Goal: Information Seeking & Learning: Learn about a topic

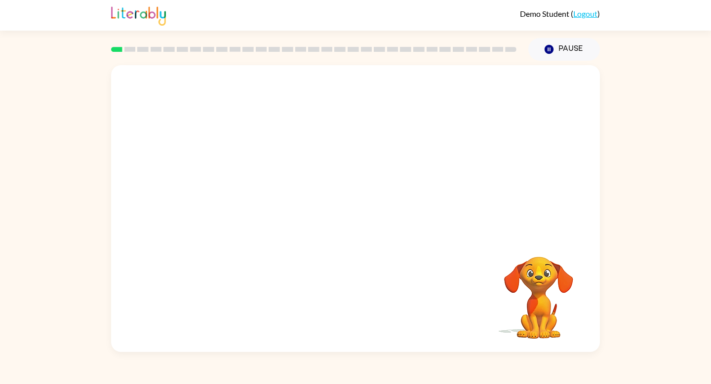
click at [231, 190] on video "Your browser must support playing .mp4 files to use Literably. Please try using…" at bounding box center [355, 150] width 489 height 171
click at [238, 187] on video "Your browser must support playing .mp4 files to use Literably. Please try using…" at bounding box center [355, 150] width 489 height 171
drag, startPoint x: 238, startPoint y: 187, endPoint x: 331, endPoint y: 87, distance: 136.2
click at [331, 87] on video "Your browser must support playing .mp4 files to use Literably. Please try using…" at bounding box center [355, 150] width 489 height 171
click at [242, 188] on video "Your browser must support playing .mp4 files to use Literably. Please try using…" at bounding box center [355, 150] width 489 height 171
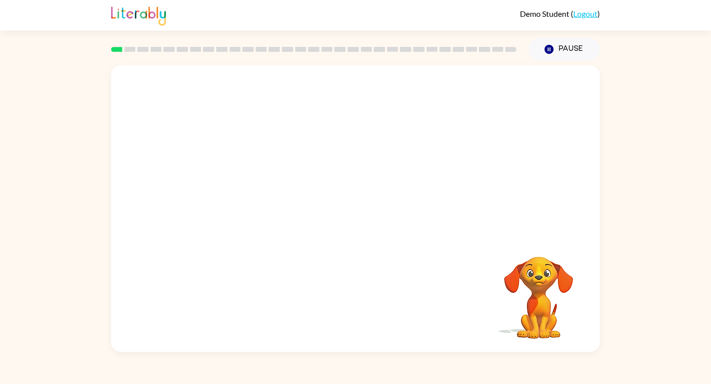
click at [240, 195] on video "Your browser must support playing .mp4 files to use Literably. Please try using…" at bounding box center [355, 150] width 489 height 171
click at [241, 192] on video "Your browser must support playing .mp4 files to use Literably. Please try using…" at bounding box center [355, 150] width 489 height 171
click at [354, 217] on div at bounding box center [355, 213] width 63 height 36
click at [359, 205] on icon "button" at bounding box center [355, 213] width 17 height 17
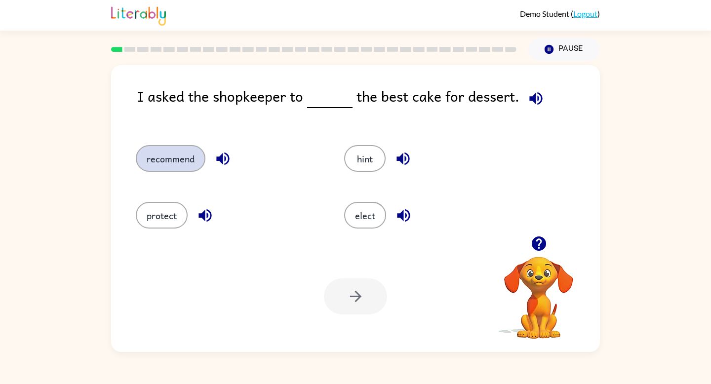
click at [179, 158] on button "recommend" at bounding box center [171, 158] width 70 height 27
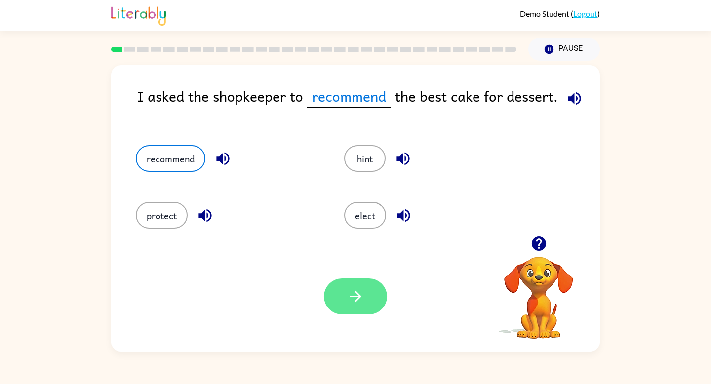
click at [345, 295] on button "button" at bounding box center [355, 296] width 63 height 36
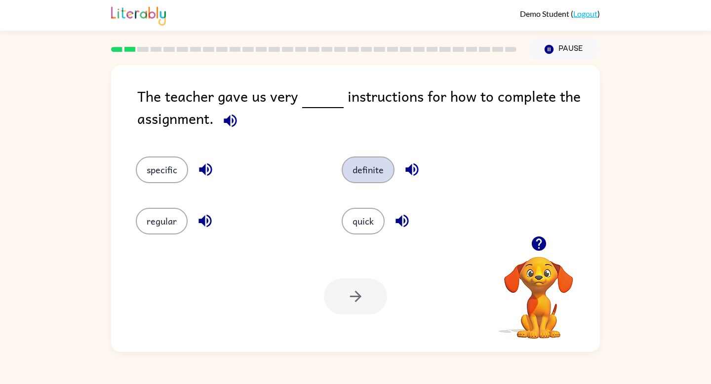
click at [362, 169] on button "definite" at bounding box center [368, 169] width 53 height 27
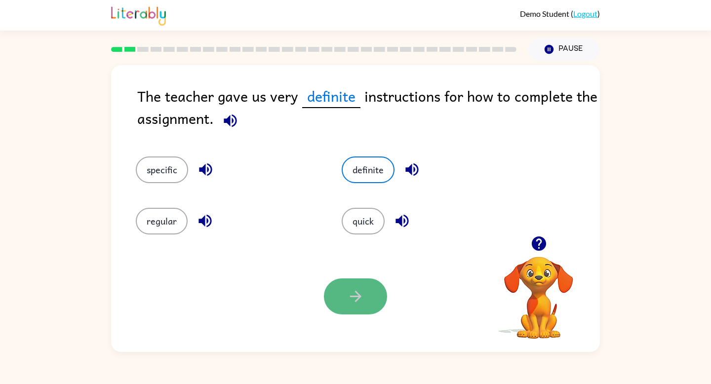
click at [348, 294] on icon "button" at bounding box center [355, 296] width 17 height 17
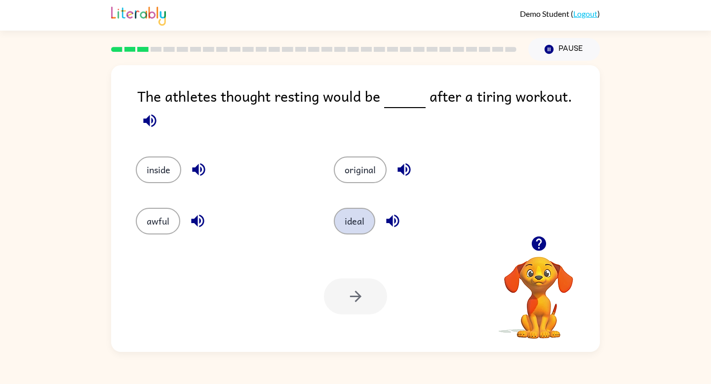
click at [356, 214] on button "ideal" at bounding box center [354, 221] width 41 height 27
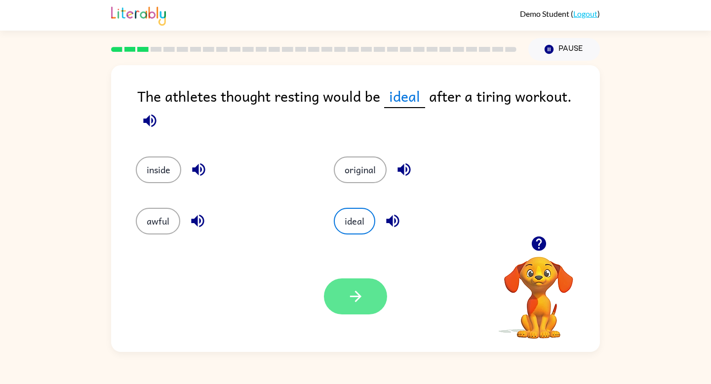
click at [350, 295] on icon "button" at bounding box center [355, 296] width 17 height 17
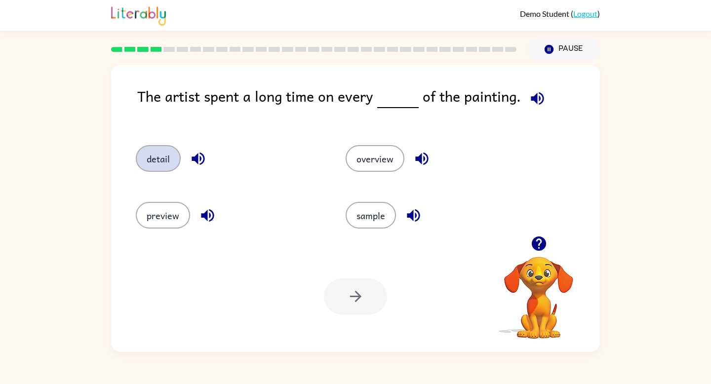
click at [162, 155] on button "detail" at bounding box center [158, 158] width 45 height 27
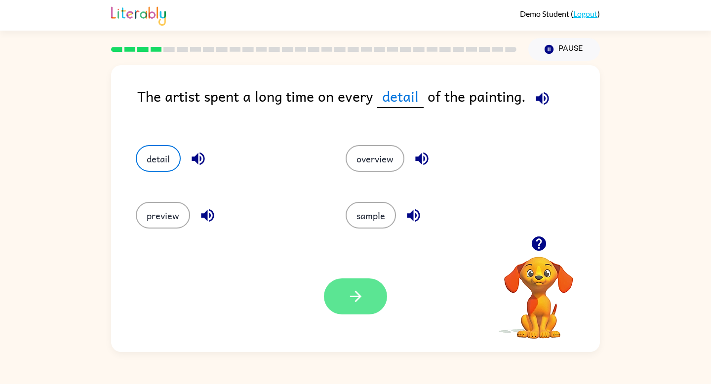
click at [354, 306] on button "button" at bounding box center [355, 296] width 63 height 36
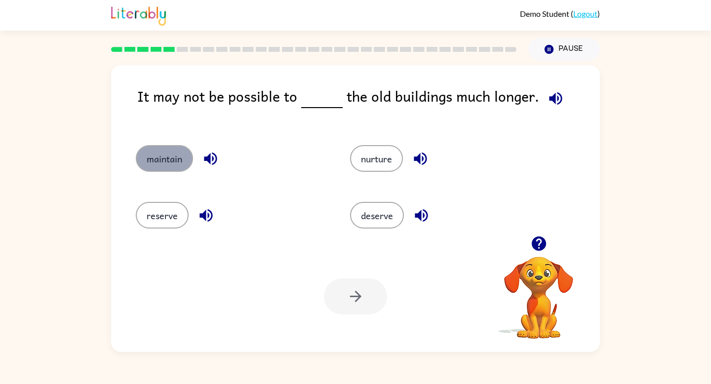
click at [158, 152] on button "maintain" at bounding box center [164, 158] width 57 height 27
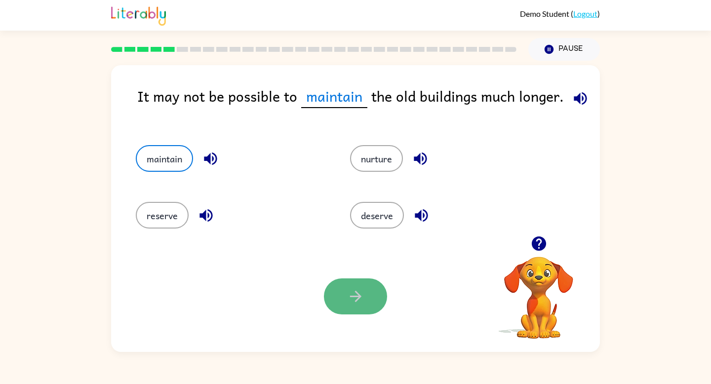
click at [347, 292] on icon "button" at bounding box center [355, 296] width 17 height 17
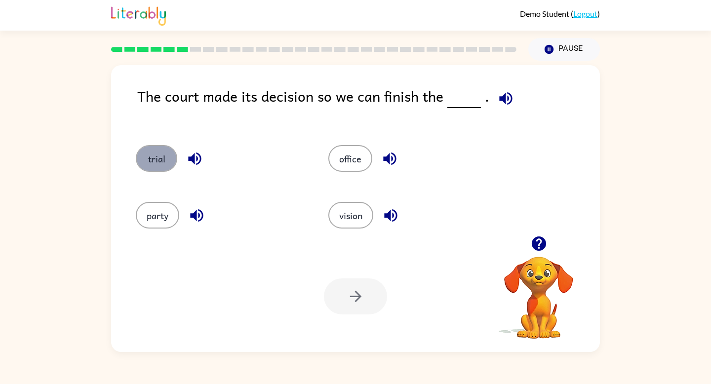
click at [154, 156] on button "trial" at bounding box center [156, 158] width 41 height 27
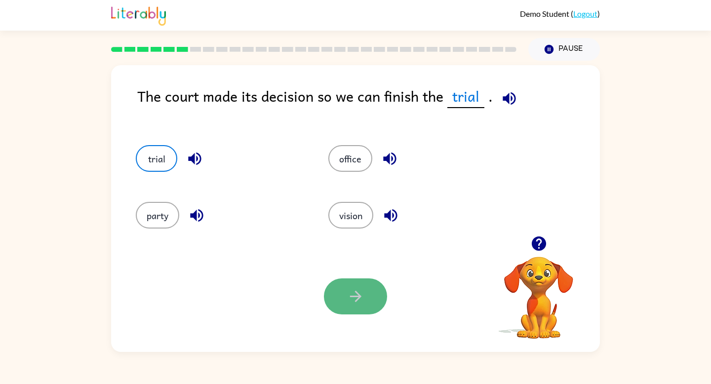
click at [339, 303] on button "button" at bounding box center [355, 296] width 63 height 36
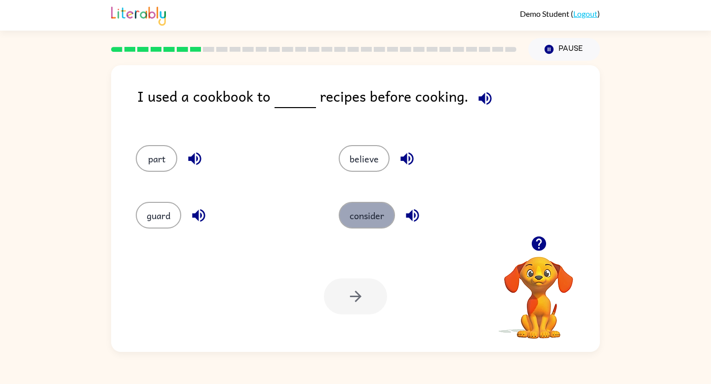
click at [364, 216] on button "consider" at bounding box center [367, 215] width 56 height 27
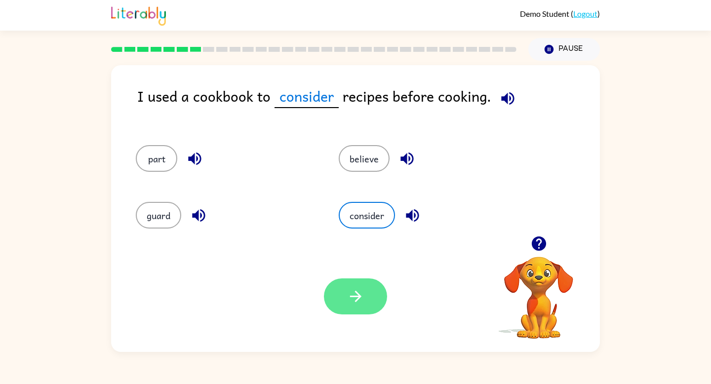
click at [357, 299] on icon "button" at bounding box center [354, 296] width 11 height 11
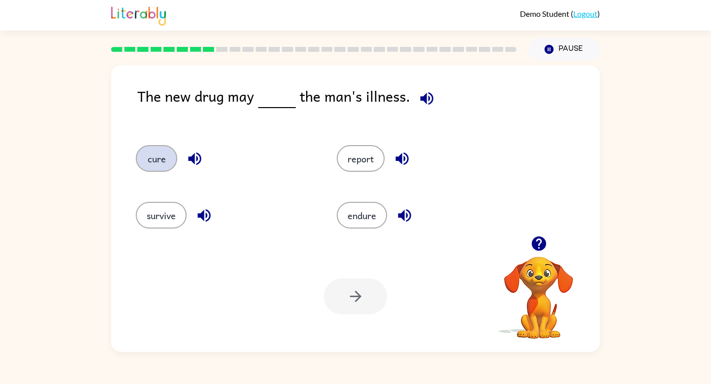
click at [152, 168] on button "cure" at bounding box center [156, 158] width 41 height 27
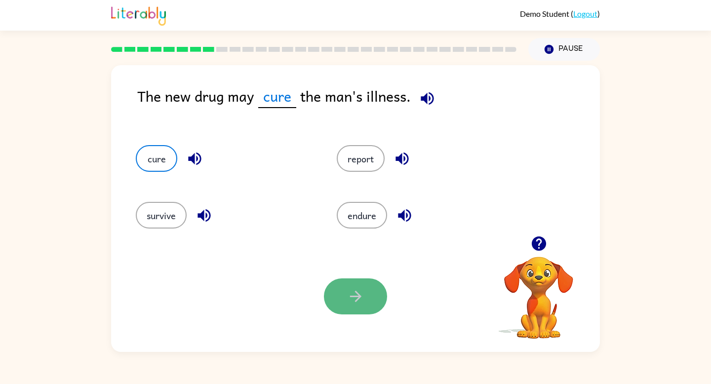
click at [361, 297] on icon "button" at bounding box center [355, 296] width 17 height 17
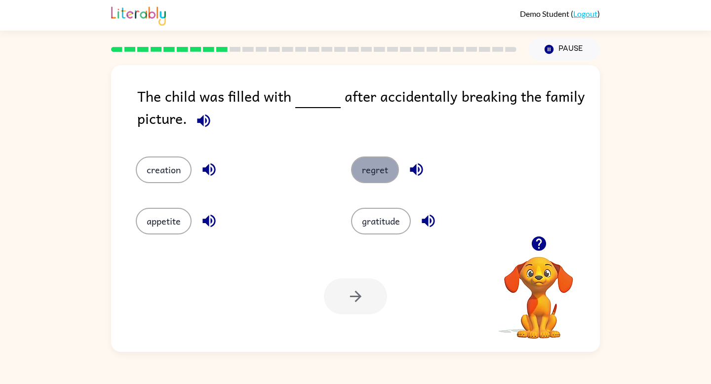
click at [375, 169] on button "regret" at bounding box center [375, 169] width 48 height 27
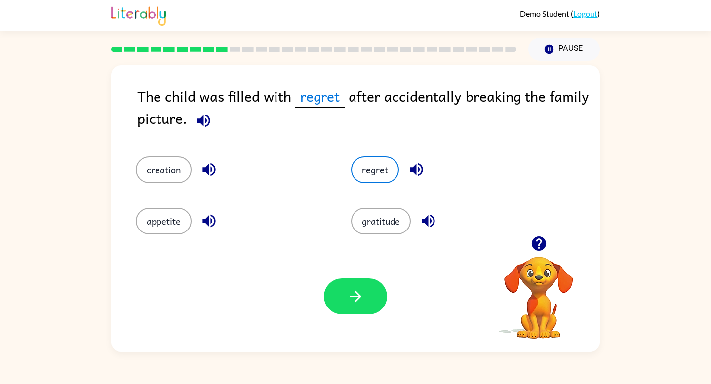
click at [359, 314] on div "Your browser must support playing .mp4 files to use Literably. Please try using…" at bounding box center [355, 296] width 489 height 111
click at [359, 303] on icon "button" at bounding box center [355, 296] width 17 height 17
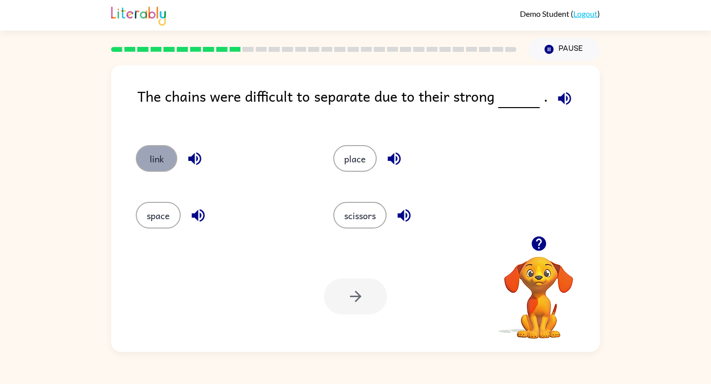
click at [154, 155] on button "link" at bounding box center [156, 158] width 41 height 27
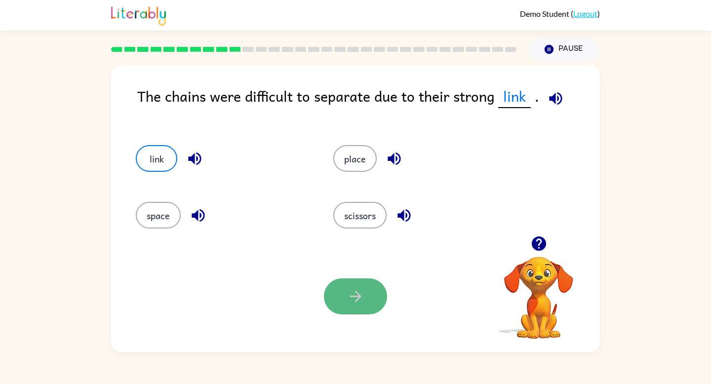
click at [347, 295] on icon "button" at bounding box center [355, 296] width 17 height 17
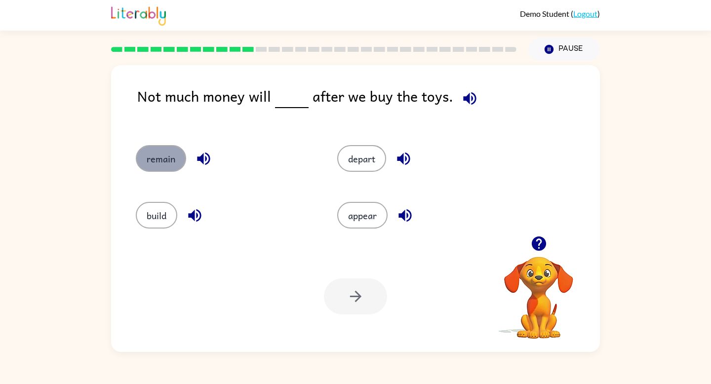
click at [163, 167] on button "remain" at bounding box center [161, 158] width 50 height 27
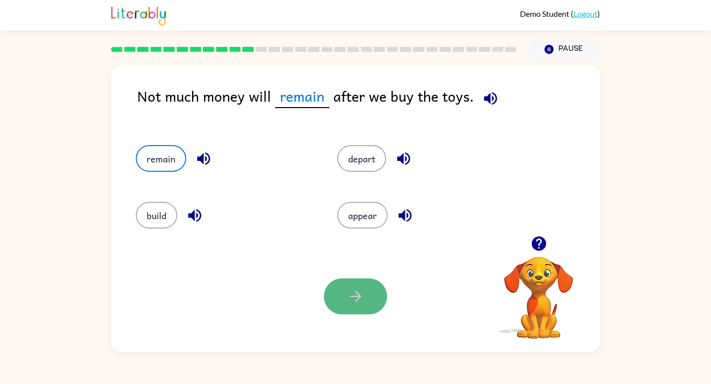
click at [362, 290] on icon "button" at bounding box center [355, 296] width 17 height 17
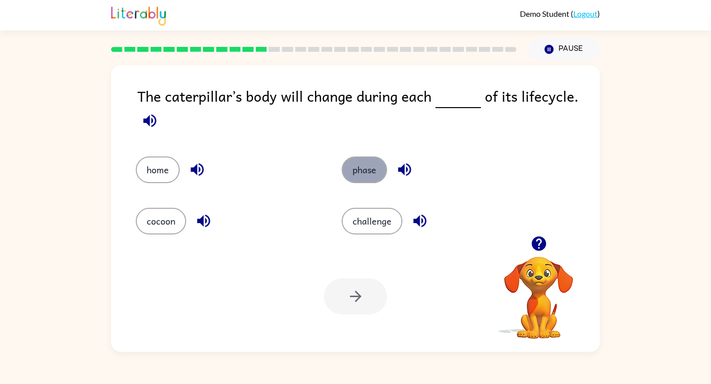
click at [357, 166] on button "phase" at bounding box center [364, 169] width 45 height 27
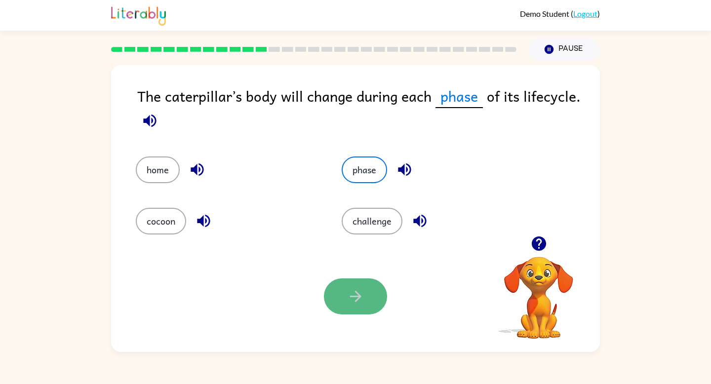
click at [346, 289] on button "button" at bounding box center [355, 296] width 63 height 36
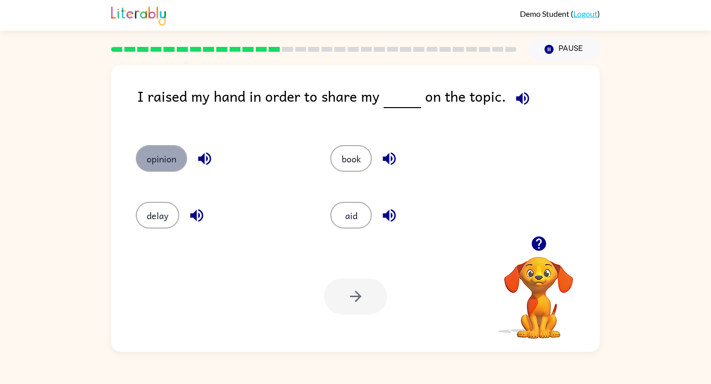
click at [169, 157] on button "opinion" at bounding box center [161, 158] width 51 height 27
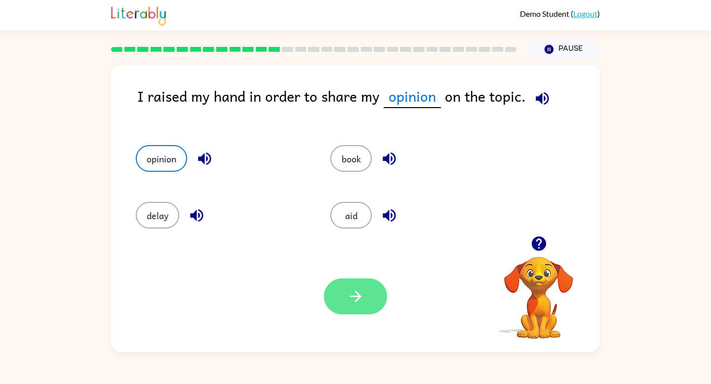
click at [335, 293] on button "button" at bounding box center [355, 296] width 63 height 36
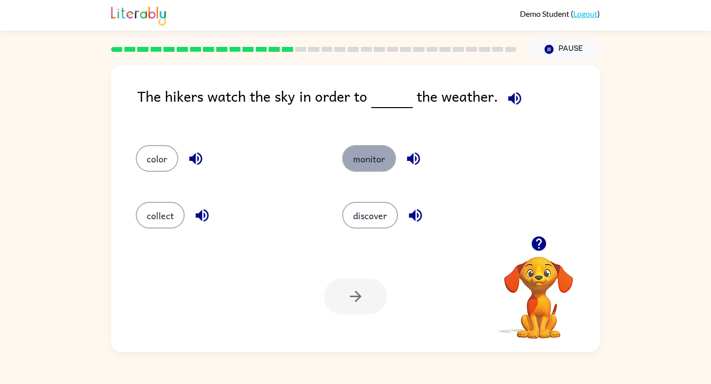
click at [366, 154] on button "monitor" at bounding box center [369, 158] width 54 height 27
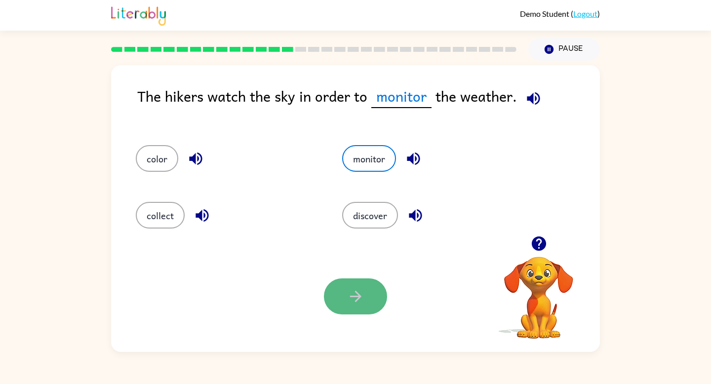
click at [356, 296] on icon "button" at bounding box center [354, 296] width 11 height 11
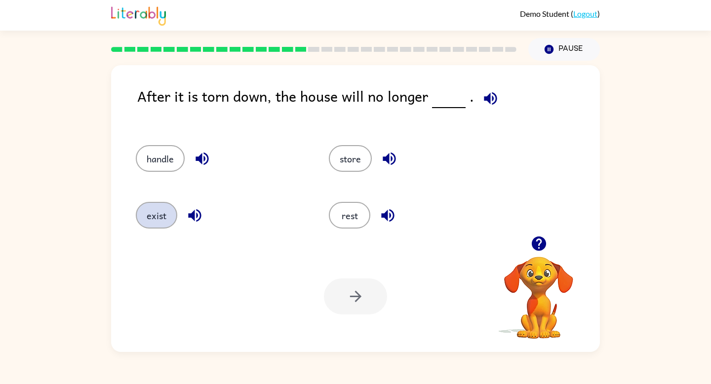
click at [159, 214] on button "exist" at bounding box center [156, 215] width 41 height 27
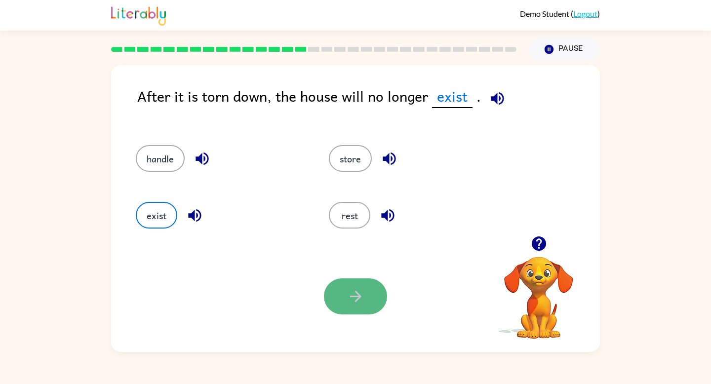
click at [355, 296] on icon "button" at bounding box center [354, 296] width 11 height 11
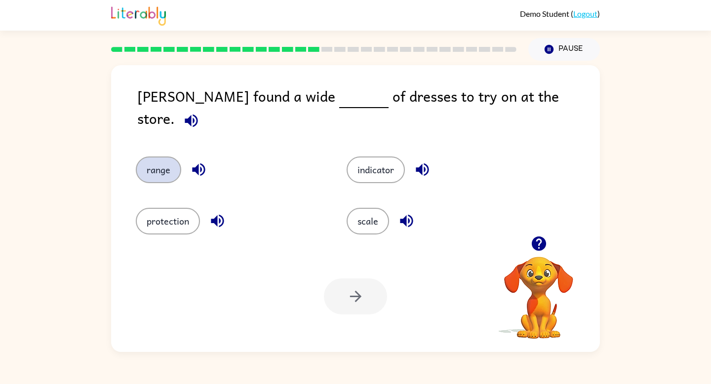
click at [161, 158] on button "range" at bounding box center [158, 169] width 45 height 27
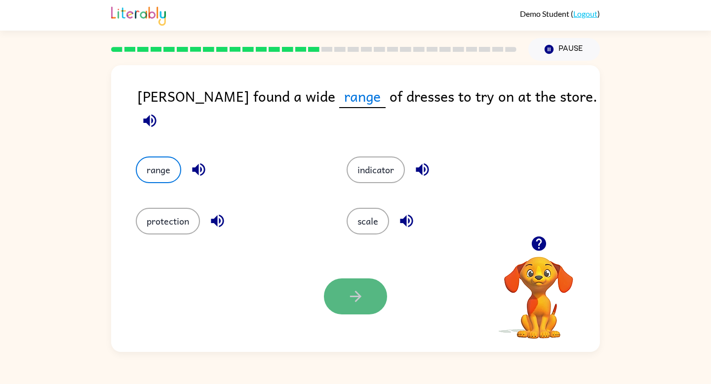
click at [368, 297] on button "button" at bounding box center [355, 296] width 63 height 36
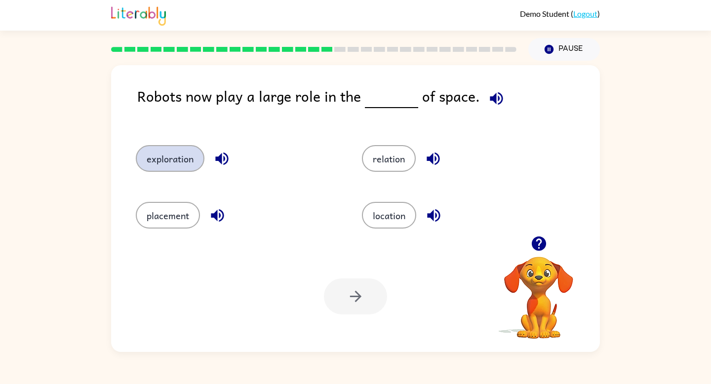
click at [178, 166] on button "exploration" at bounding box center [170, 158] width 69 height 27
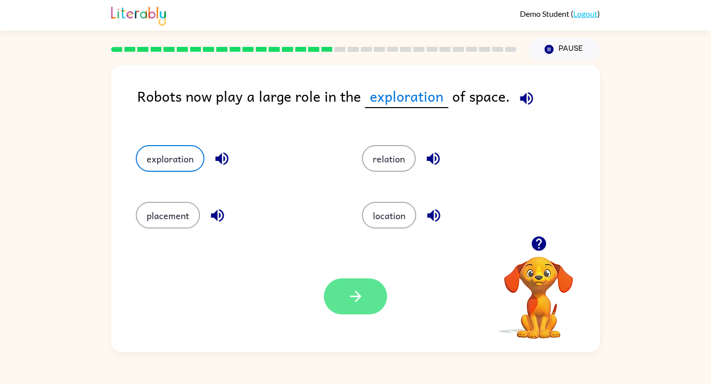
click at [358, 297] on icon "button" at bounding box center [354, 296] width 11 height 11
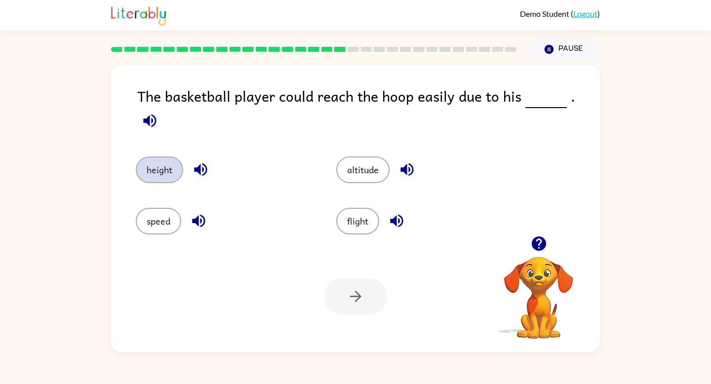
click at [168, 157] on button "height" at bounding box center [159, 169] width 47 height 27
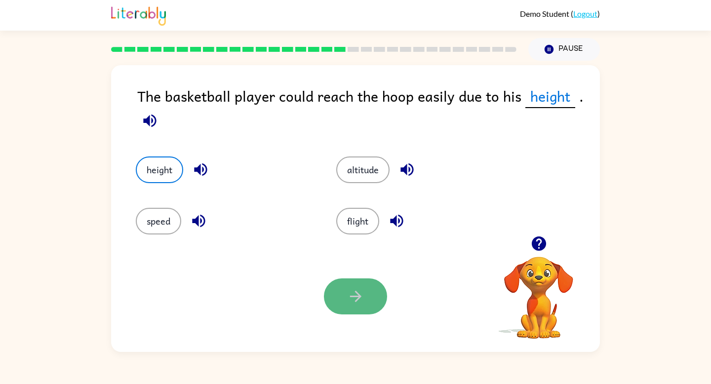
click at [364, 294] on icon "button" at bounding box center [355, 296] width 17 height 17
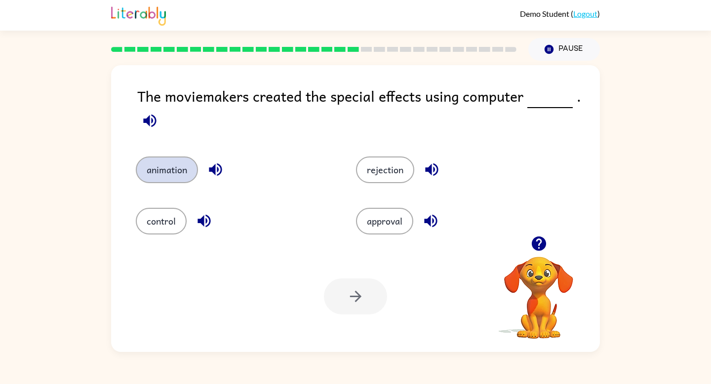
click at [167, 172] on button "animation" at bounding box center [167, 169] width 62 height 27
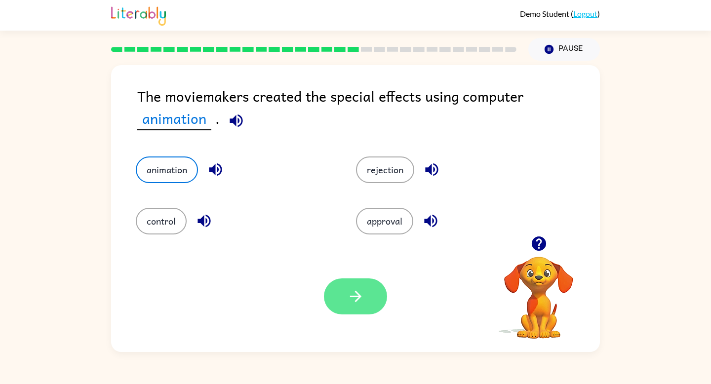
click at [351, 297] on icon "button" at bounding box center [354, 296] width 11 height 11
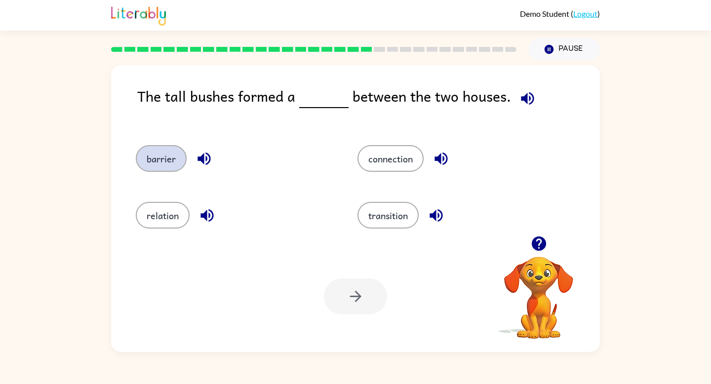
click at [167, 159] on button "barrier" at bounding box center [161, 158] width 51 height 27
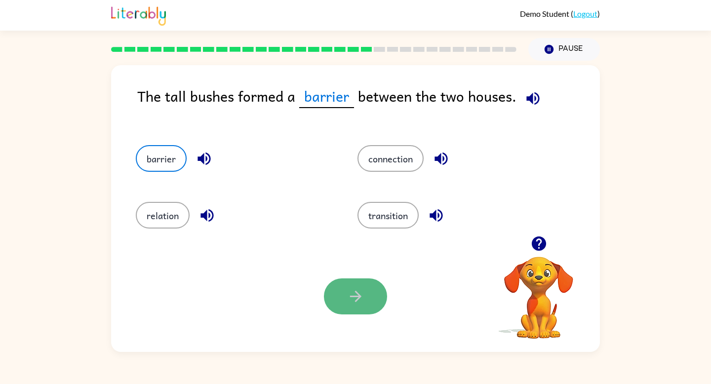
click at [355, 303] on icon "button" at bounding box center [355, 296] width 17 height 17
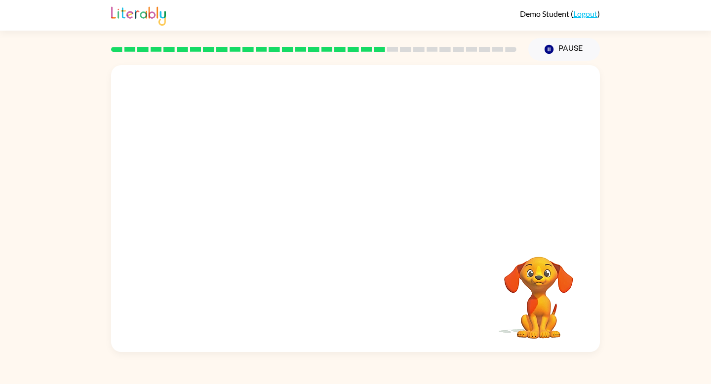
click at [259, 202] on video "Your browser must support playing .mp4 files to use Literably. Please try using…" at bounding box center [355, 150] width 489 height 171
click at [265, 201] on video "Your browser must support playing .mp4 files to use Literably. Please try using…" at bounding box center [355, 150] width 489 height 171
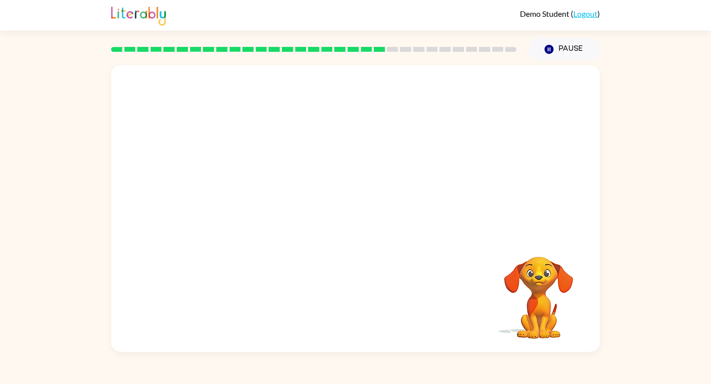
click at [265, 201] on video "Your browser must support playing .mp4 files to use Literably. Please try using…" at bounding box center [355, 150] width 489 height 171
click at [262, 205] on video "Your browser must support playing .mp4 files to use Literably. Please try using…" at bounding box center [355, 150] width 489 height 171
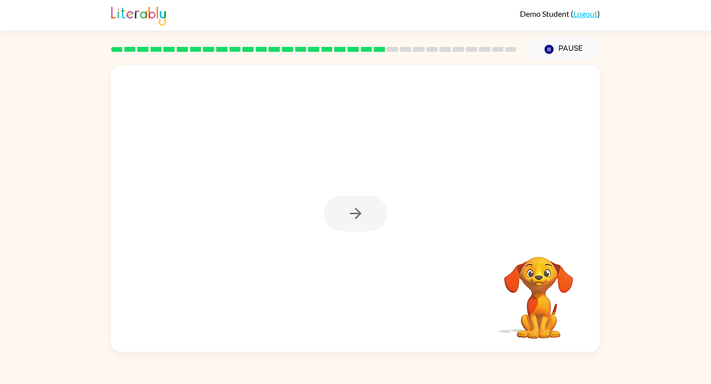
click at [351, 214] on div at bounding box center [355, 213] width 63 height 36
click at [352, 216] on icon "button" at bounding box center [355, 213] width 17 height 17
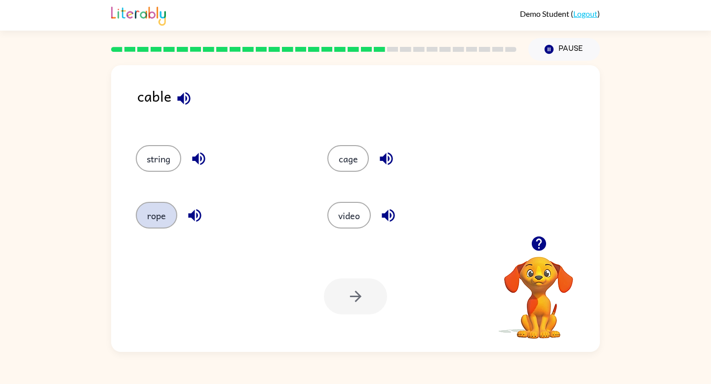
click at [163, 214] on button "rope" at bounding box center [156, 215] width 41 height 27
click at [362, 298] on icon "button" at bounding box center [355, 296] width 17 height 17
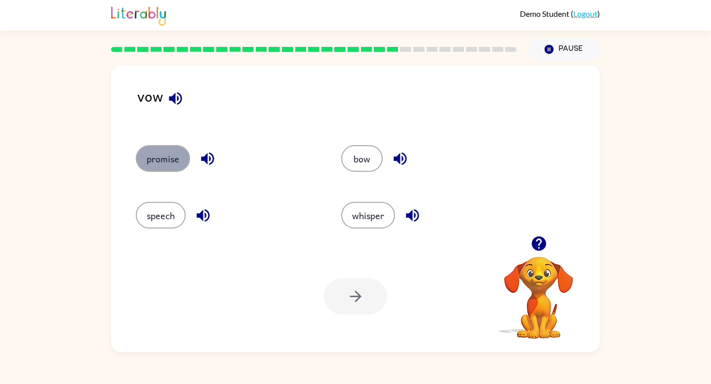
click at [172, 155] on button "promise" at bounding box center [163, 158] width 54 height 27
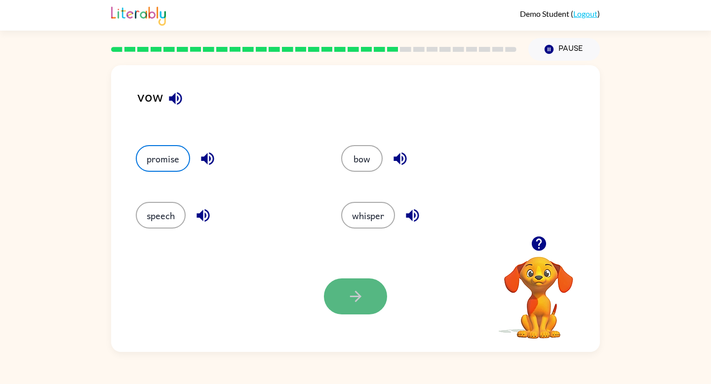
click at [368, 303] on button "button" at bounding box center [355, 296] width 63 height 36
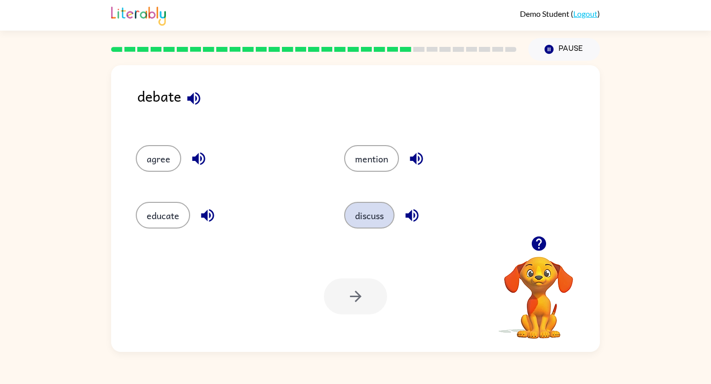
click at [377, 216] on button "discuss" at bounding box center [369, 215] width 50 height 27
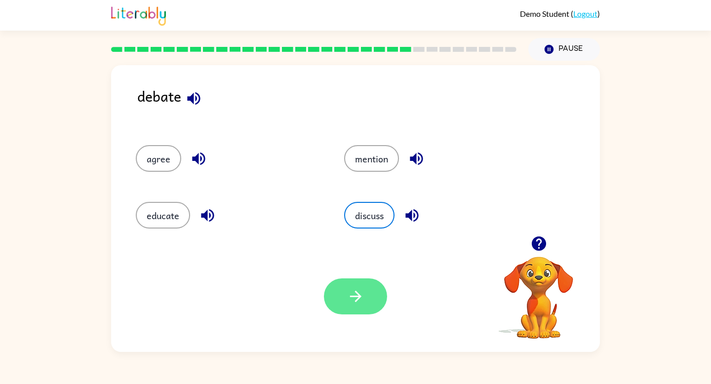
click at [361, 297] on icon "button" at bounding box center [355, 296] width 17 height 17
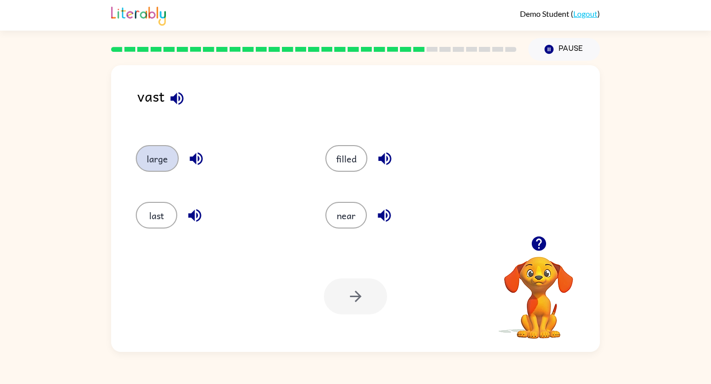
click at [166, 160] on button "large" at bounding box center [157, 158] width 43 height 27
click at [351, 296] on icon "button" at bounding box center [355, 296] width 17 height 17
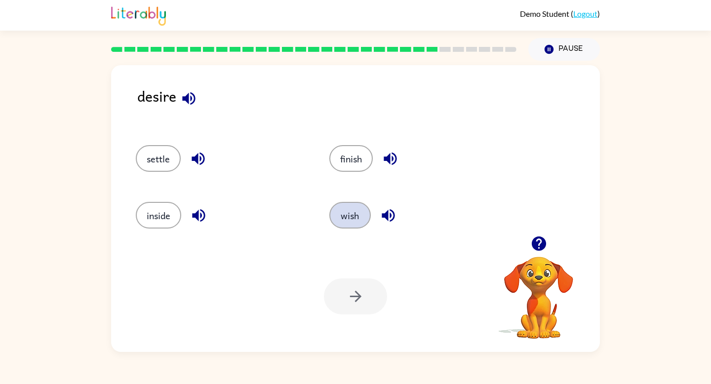
click at [353, 215] on button "wish" at bounding box center [349, 215] width 41 height 27
click at [354, 289] on icon "button" at bounding box center [355, 296] width 17 height 17
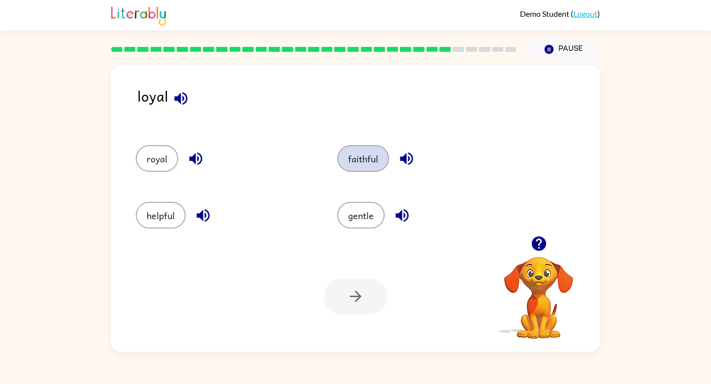
click at [363, 152] on button "faithful" at bounding box center [363, 158] width 52 height 27
click at [363, 298] on icon "button" at bounding box center [355, 296] width 17 height 17
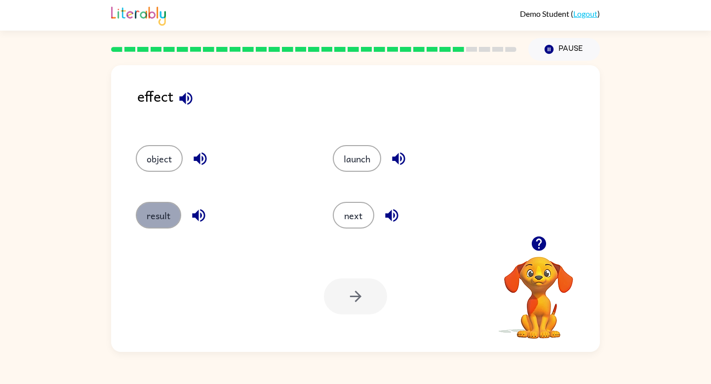
click at [165, 207] on button "result" at bounding box center [158, 215] width 45 height 27
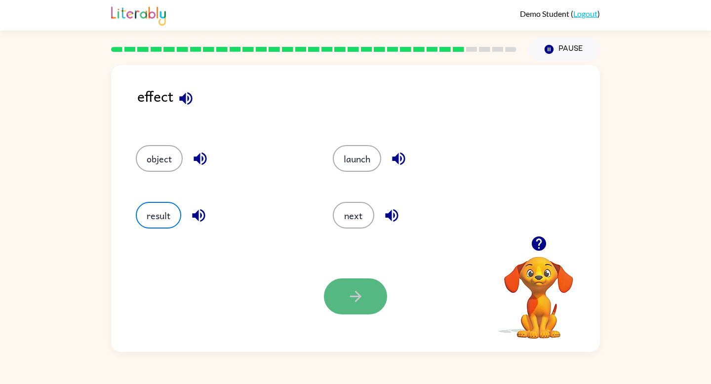
click at [340, 294] on button "button" at bounding box center [355, 296] width 63 height 36
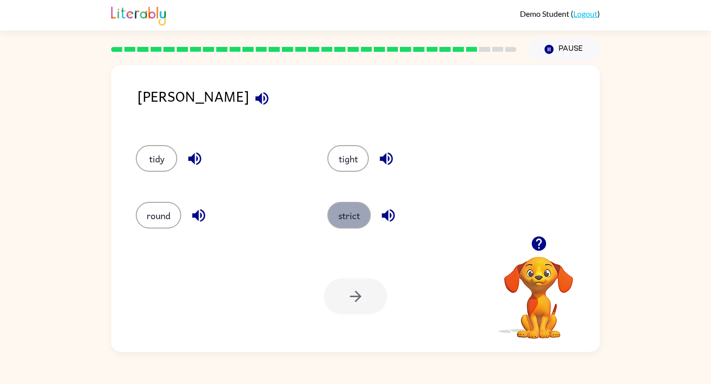
click at [361, 213] on button "strict" at bounding box center [348, 215] width 43 height 27
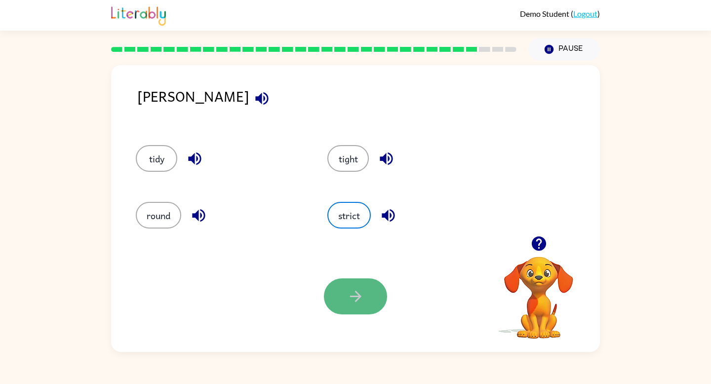
click at [361, 296] on icon "button" at bounding box center [355, 296] width 17 height 17
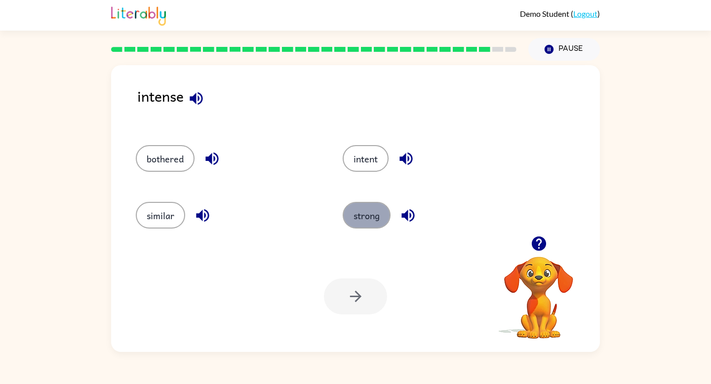
click at [371, 214] on button "strong" at bounding box center [367, 215] width 48 height 27
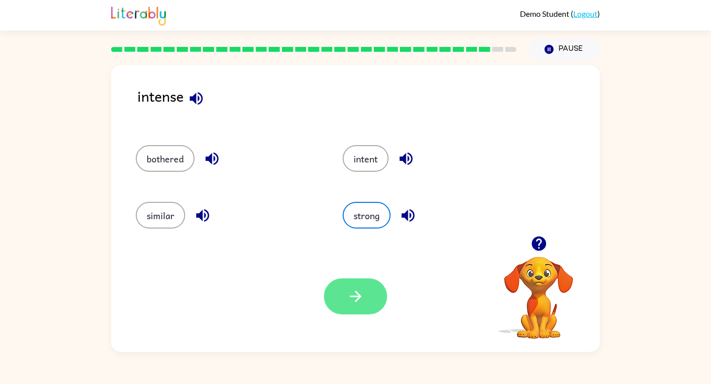
click at [352, 302] on icon "button" at bounding box center [355, 296] width 17 height 17
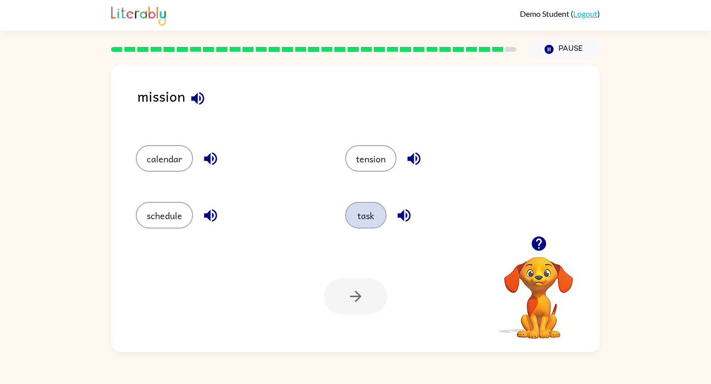
click at [371, 211] on button "task" at bounding box center [365, 215] width 41 height 27
click at [354, 295] on icon "button" at bounding box center [355, 296] width 17 height 17
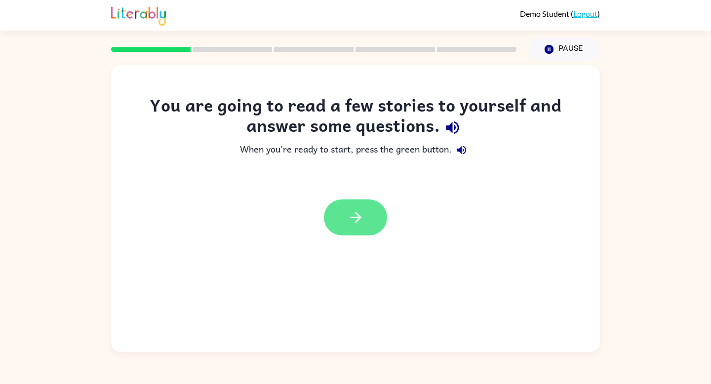
click at [352, 214] on icon "button" at bounding box center [355, 217] width 17 height 17
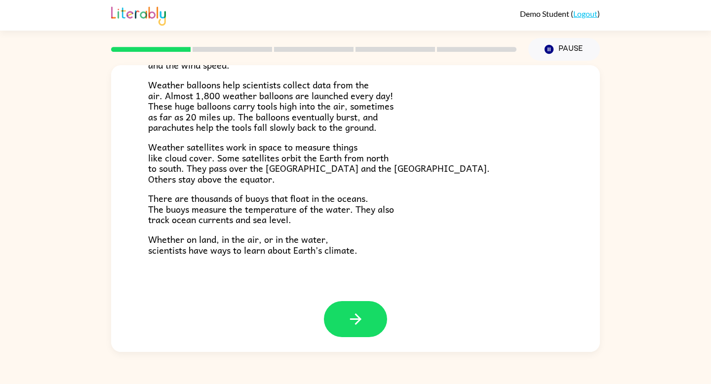
scroll to position [270, 0]
click at [366, 317] on button "button" at bounding box center [355, 320] width 63 height 36
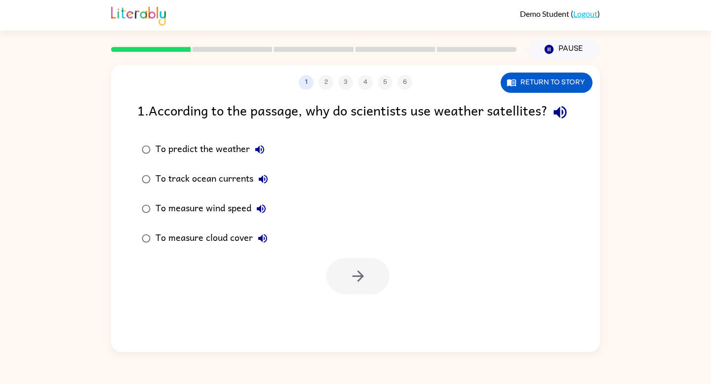
scroll to position [0, 0]
click at [530, 77] on button "Return to story" at bounding box center [547, 83] width 92 height 20
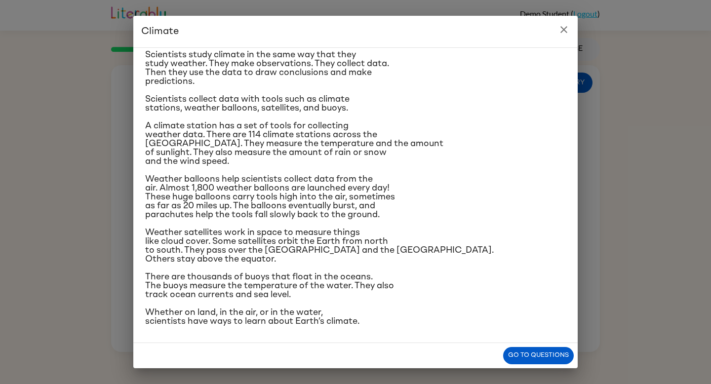
scroll to position [146, 0]
click at [562, 30] on icon "close" at bounding box center [564, 30] width 12 height 12
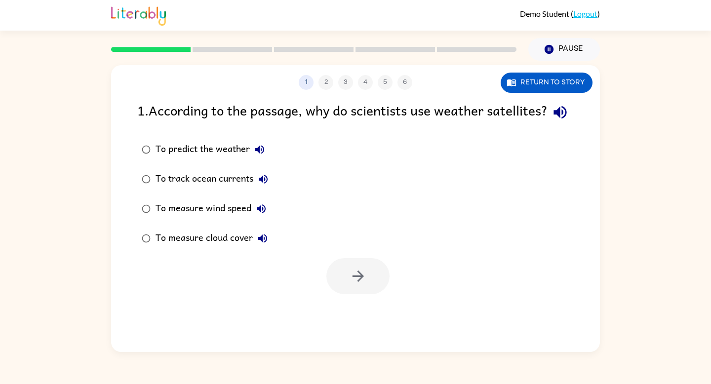
click at [216, 248] on div "To measure cloud cover" at bounding box center [213, 239] width 117 height 20
click at [356, 286] on button "button" at bounding box center [357, 276] width 63 height 36
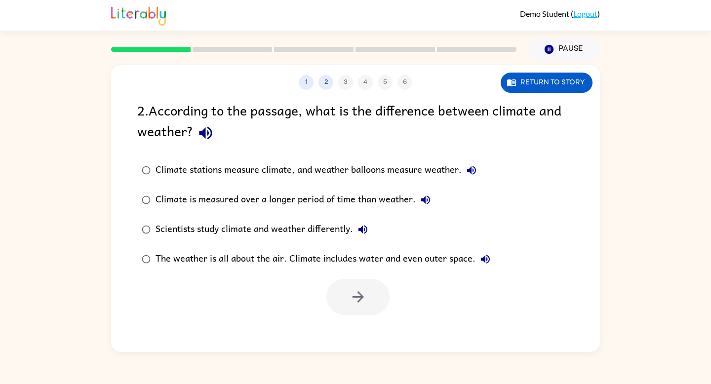
click at [372, 202] on div "Climate is measured over a longer period of time than weather." at bounding box center [295, 200] width 280 height 20
click at [354, 300] on icon "button" at bounding box center [357, 296] width 17 height 17
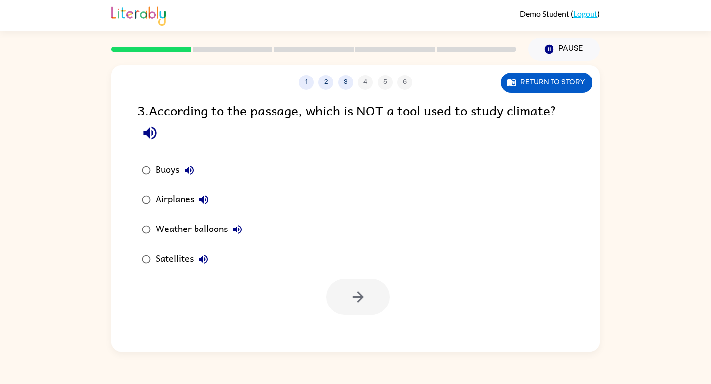
click at [187, 198] on div "Airplanes" at bounding box center [184, 200] width 58 height 20
click at [350, 296] on icon "button" at bounding box center [357, 296] width 17 height 17
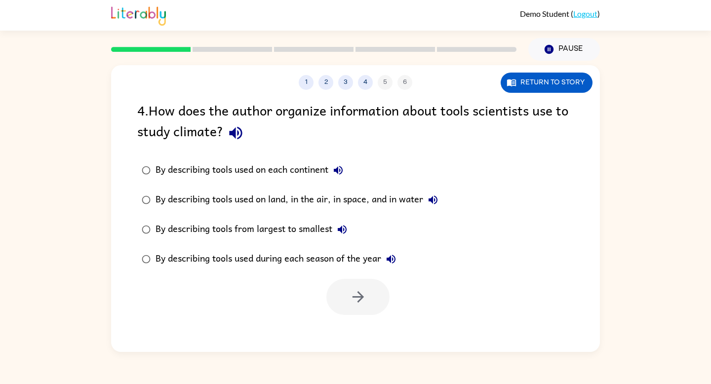
click at [406, 198] on div "By describing tools used on land, in the air, in space, and in water" at bounding box center [298, 200] width 287 height 20
click at [363, 295] on icon "button" at bounding box center [357, 296] width 17 height 17
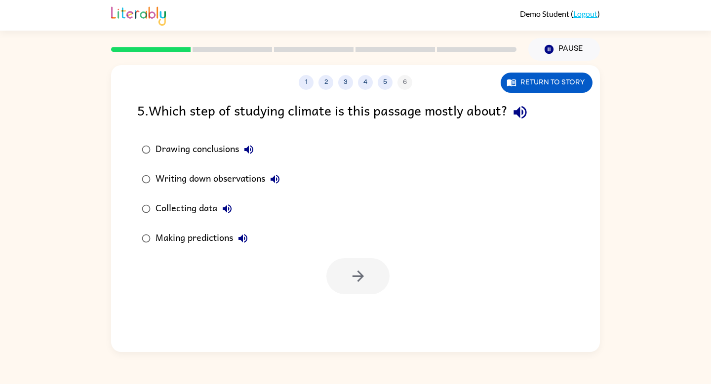
click at [206, 206] on div "Collecting data" at bounding box center [195, 209] width 81 height 20
click at [375, 279] on button "button" at bounding box center [357, 276] width 63 height 36
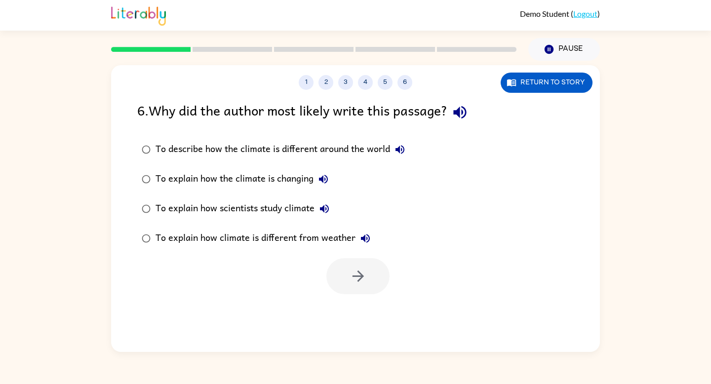
click at [308, 203] on div "To explain how scientists study climate" at bounding box center [244, 209] width 179 height 20
click at [350, 281] on icon "button" at bounding box center [357, 276] width 17 height 17
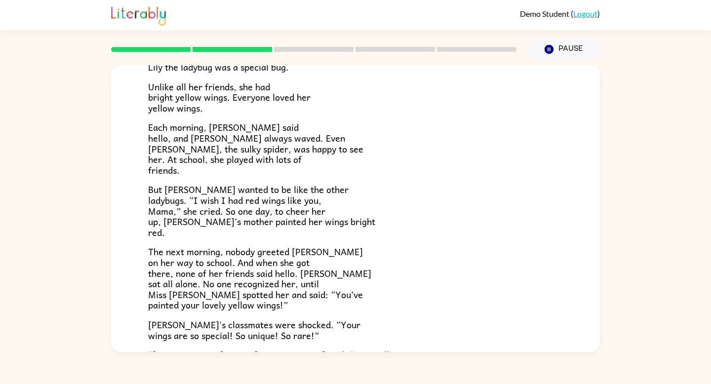
scroll to position [88, 0]
